Goal: Book appointment/travel/reservation

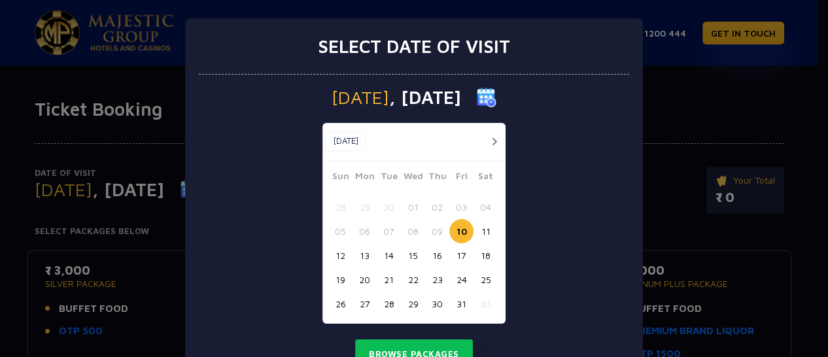
click at [490, 138] on button "button" at bounding box center [494, 141] width 16 height 16
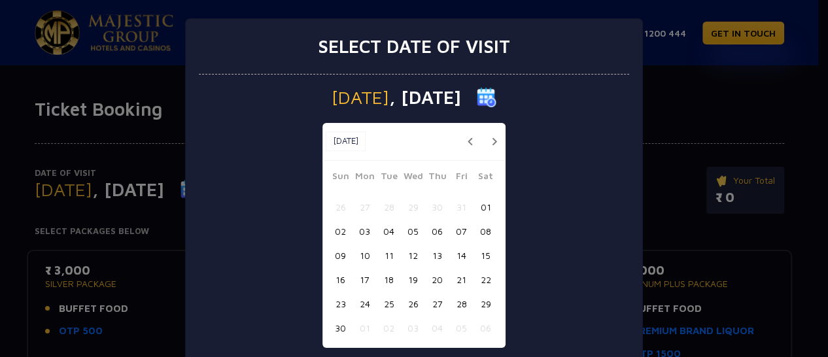
click at [335, 254] on button "09" at bounding box center [340, 255] width 24 height 24
click at [356, 256] on button "10" at bounding box center [364, 255] width 24 height 24
click at [362, 256] on button "10" at bounding box center [364, 255] width 24 height 24
click at [355, 252] on button "10" at bounding box center [364, 255] width 24 height 24
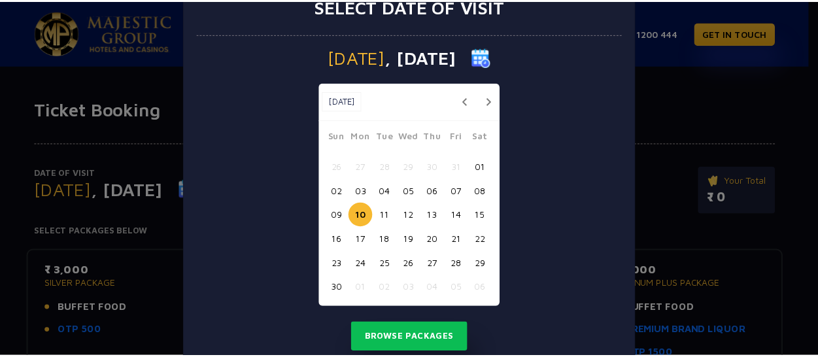
scroll to position [81, 0]
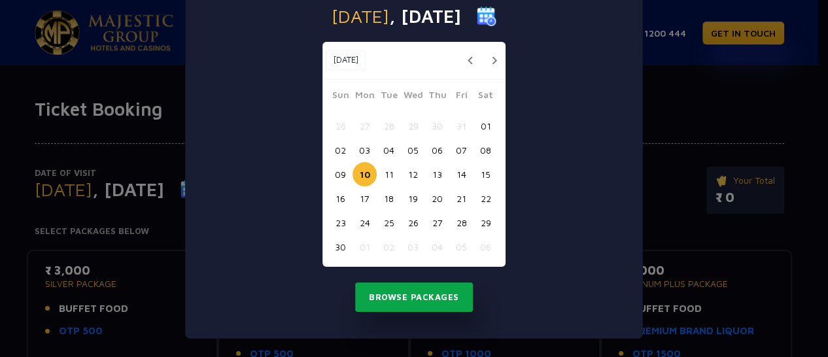
click at [415, 303] on button "Browse Packages" at bounding box center [414, 298] width 118 height 30
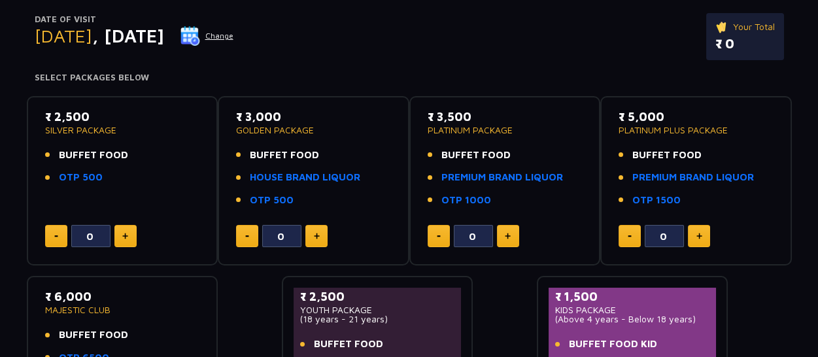
scroll to position [130, 0]
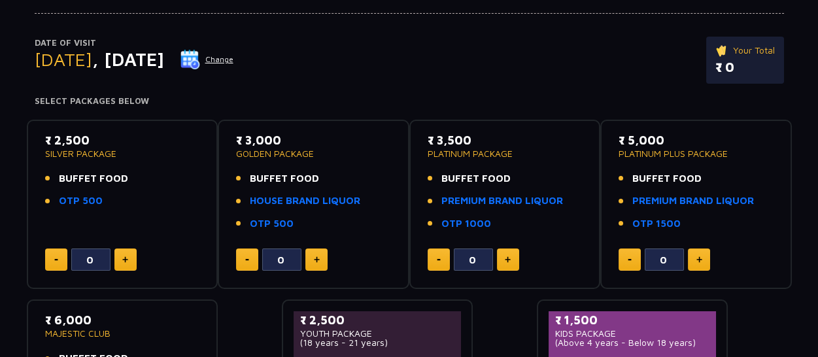
click at [123, 260] on img at bounding box center [125, 259] width 6 height 7
click at [131, 260] on button at bounding box center [125, 260] width 22 height 22
type input "2"
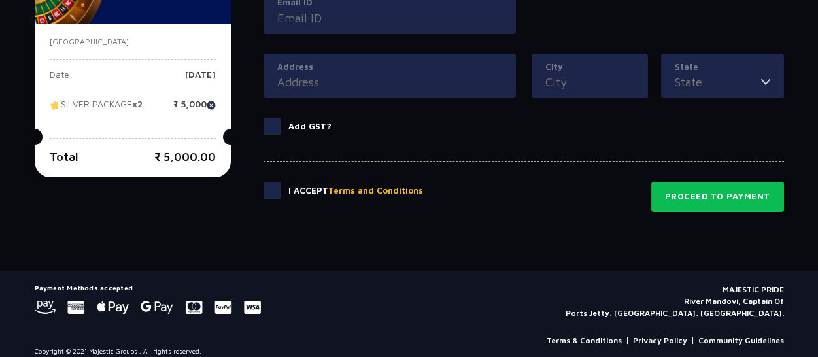
scroll to position [748, 0]
